Goal: Task Accomplishment & Management: Manage account settings

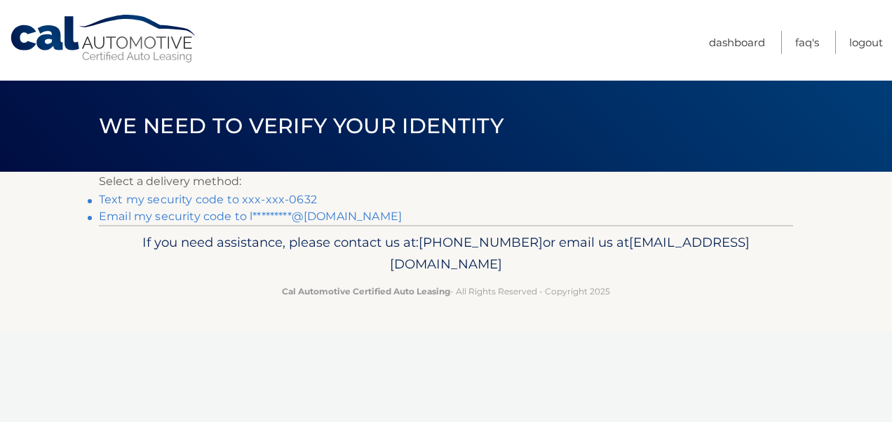
click at [297, 195] on link "Text my security code to xxx-xxx-0632" at bounding box center [208, 199] width 218 height 13
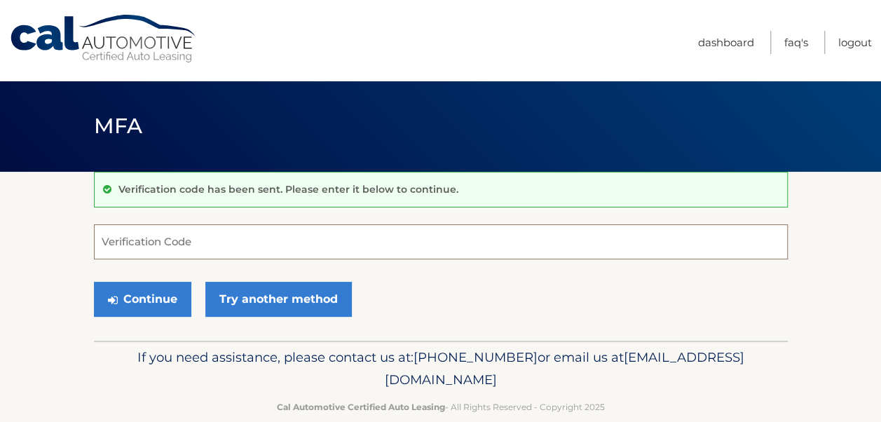
click at [128, 247] on input "Verification Code" at bounding box center [441, 241] width 694 height 35
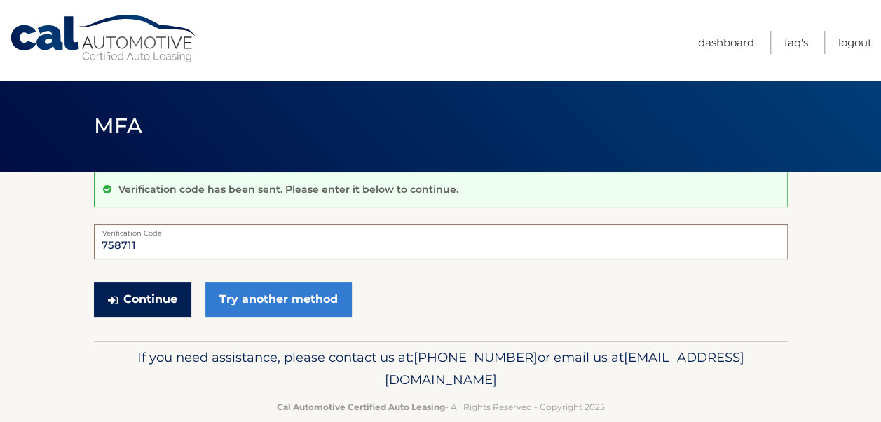
type input "758711"
click at [133, 294] on button "Continue" at bounding box center [142, 299] width 97 height 35
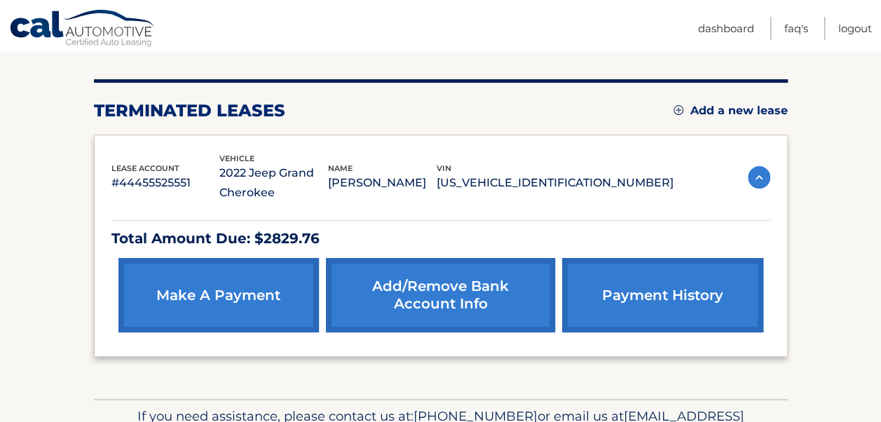
scroll to position [152, 0]
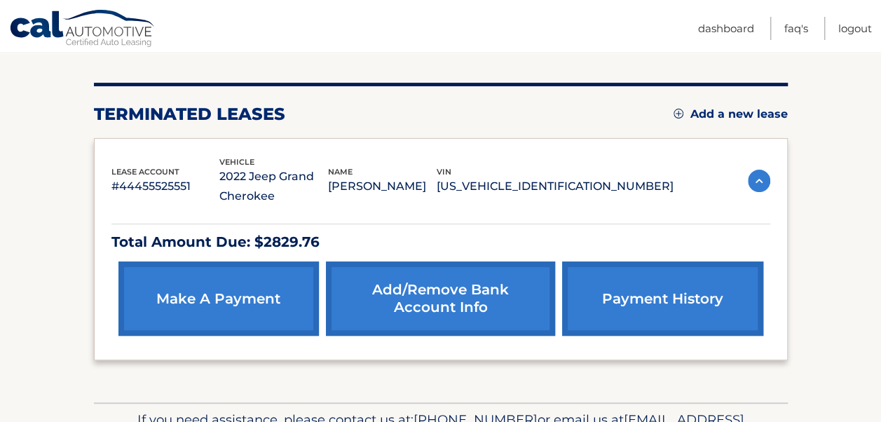
click at [757, 180] on img at bounding box center [759, 181] width 22 height 22
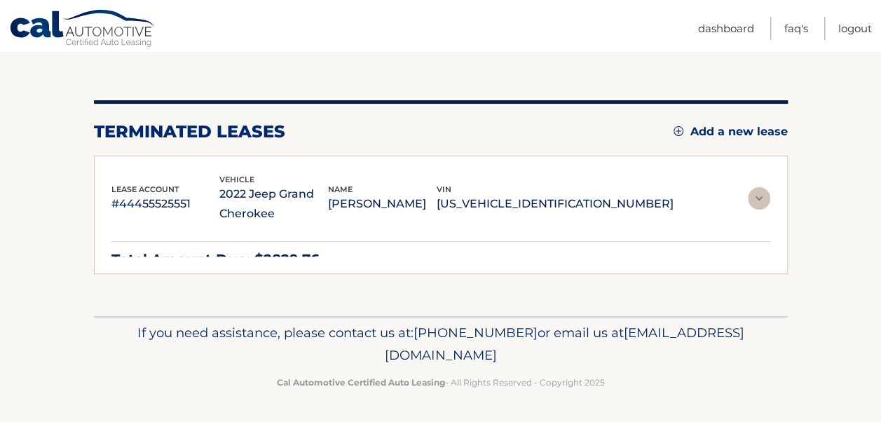
scroll to position [101, 0]
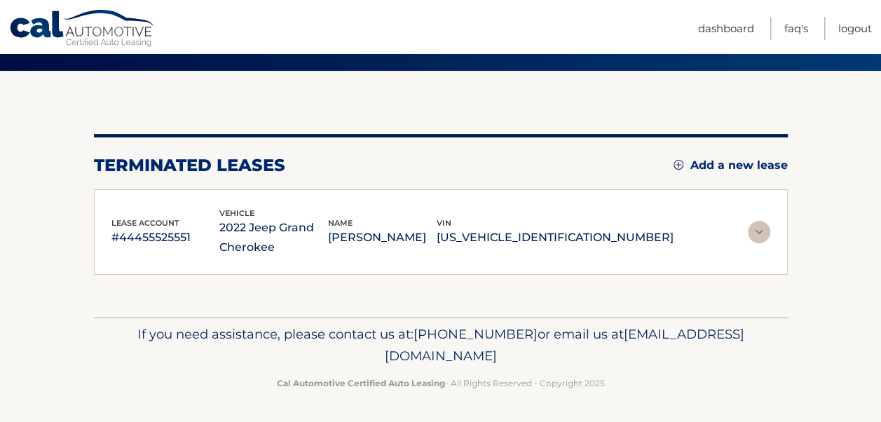
click at [756, 227] on img at bounding box center [759, 232] width 22 height 22
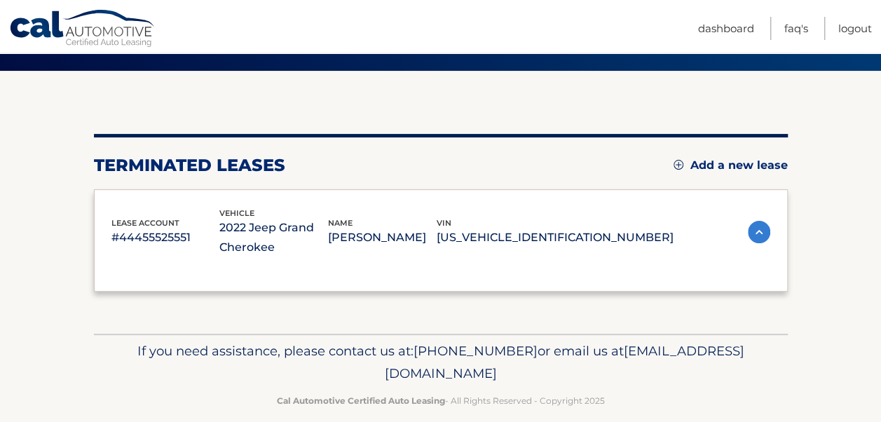
scroll to position [152, 0]
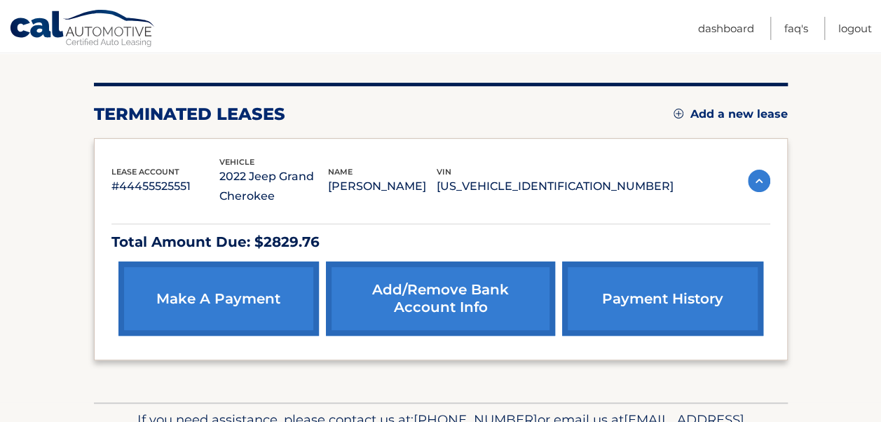
click at [166, 182] on p "#44455525551" at bounding box center [165, 187] width 109 height 20
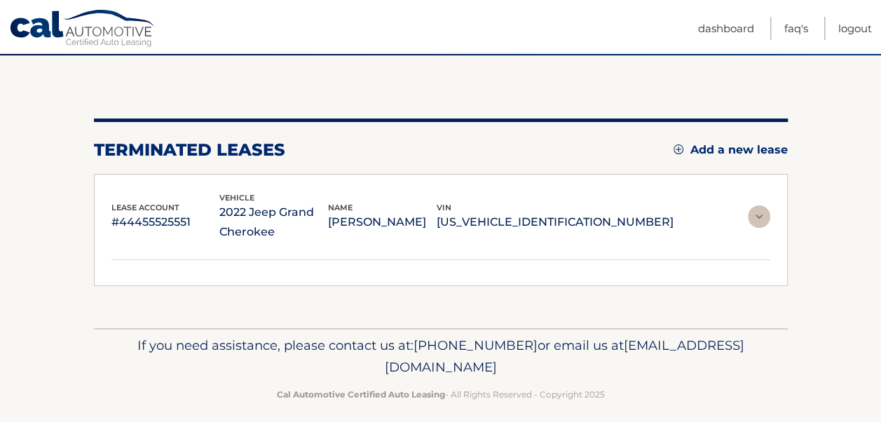
scroll to position [101, 0]
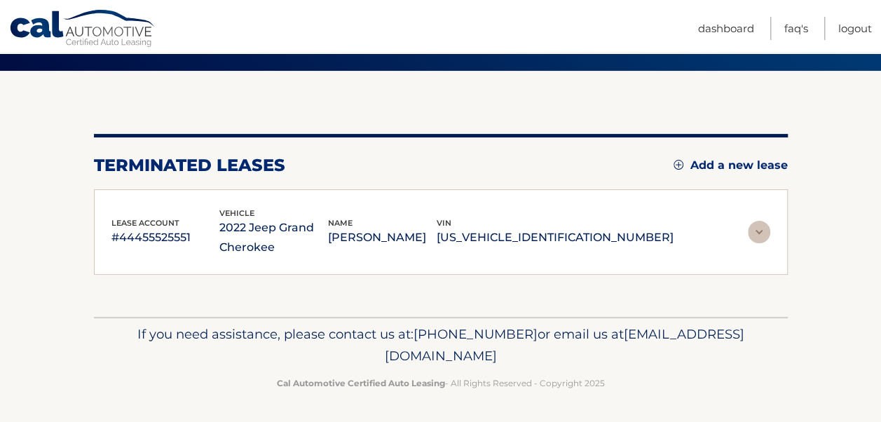
click at [303, 246] on p "2022 Jeep Grand Cherokee" at bounding box center [273, 237] width 109 height 39
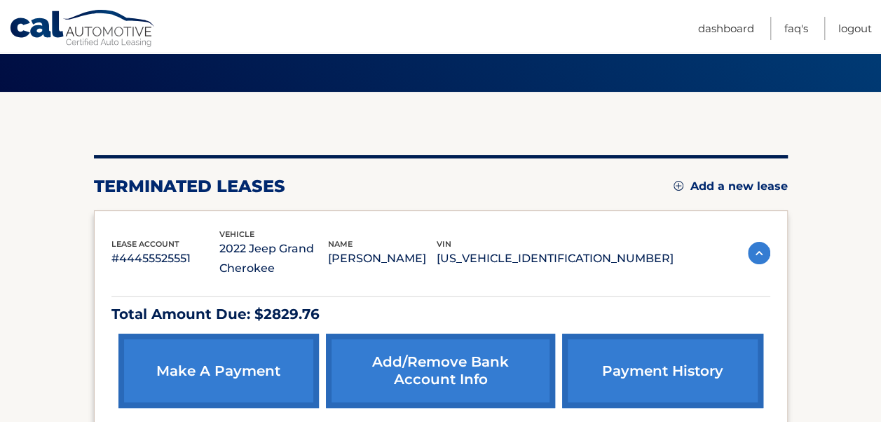
scroll to position [0, 0]
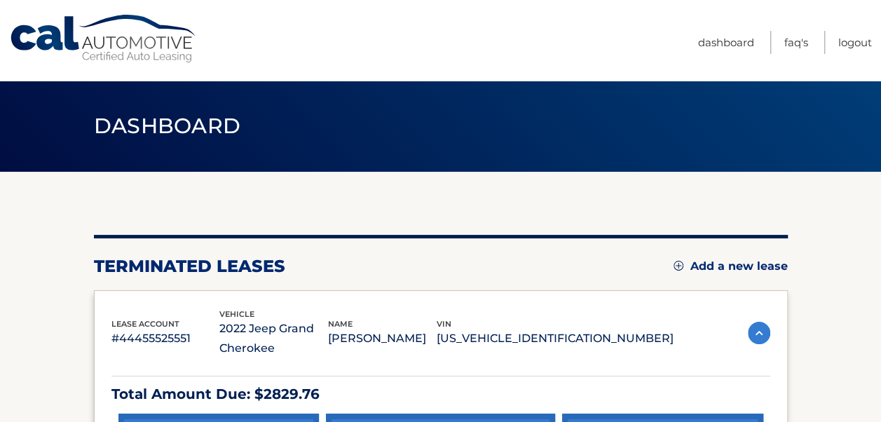
click at [54, 34] on link "Cal Automotive" at bounding box center [103, 39] width 189 height 50
click at [801, 41] on link "FAQ's" at bounding box center [797, 42] width 24 height 23
